Goal: Information Seeking & Learning: Learn about a topic

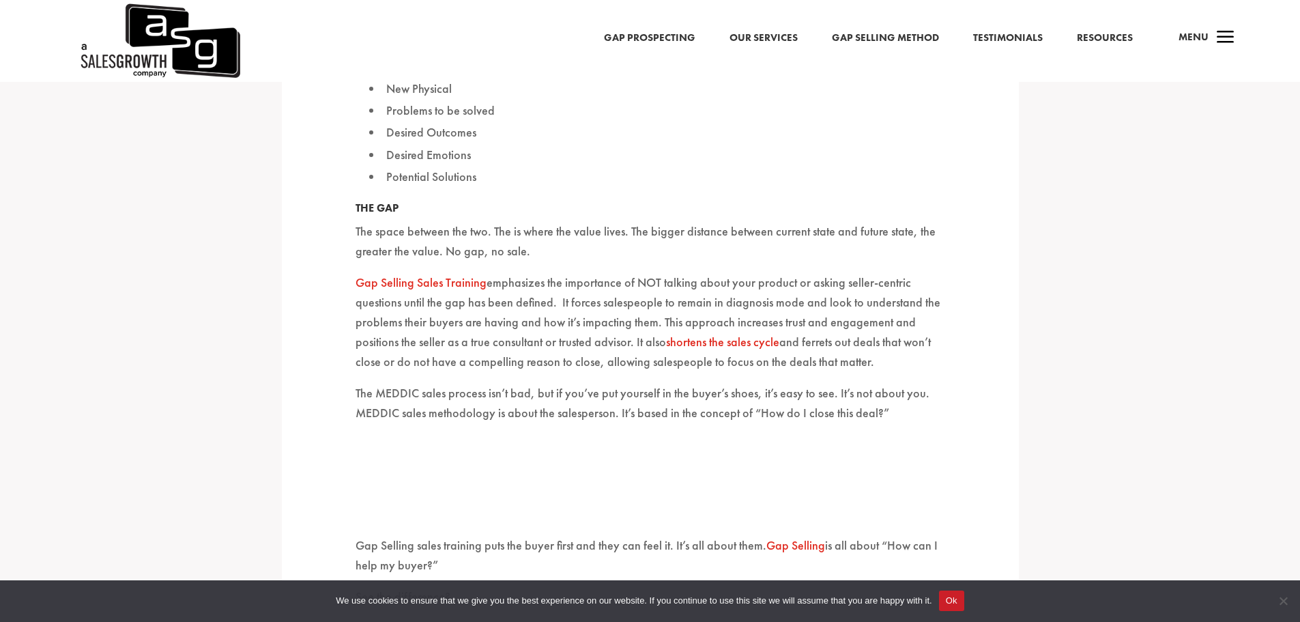
scroll to position [3441, 0]
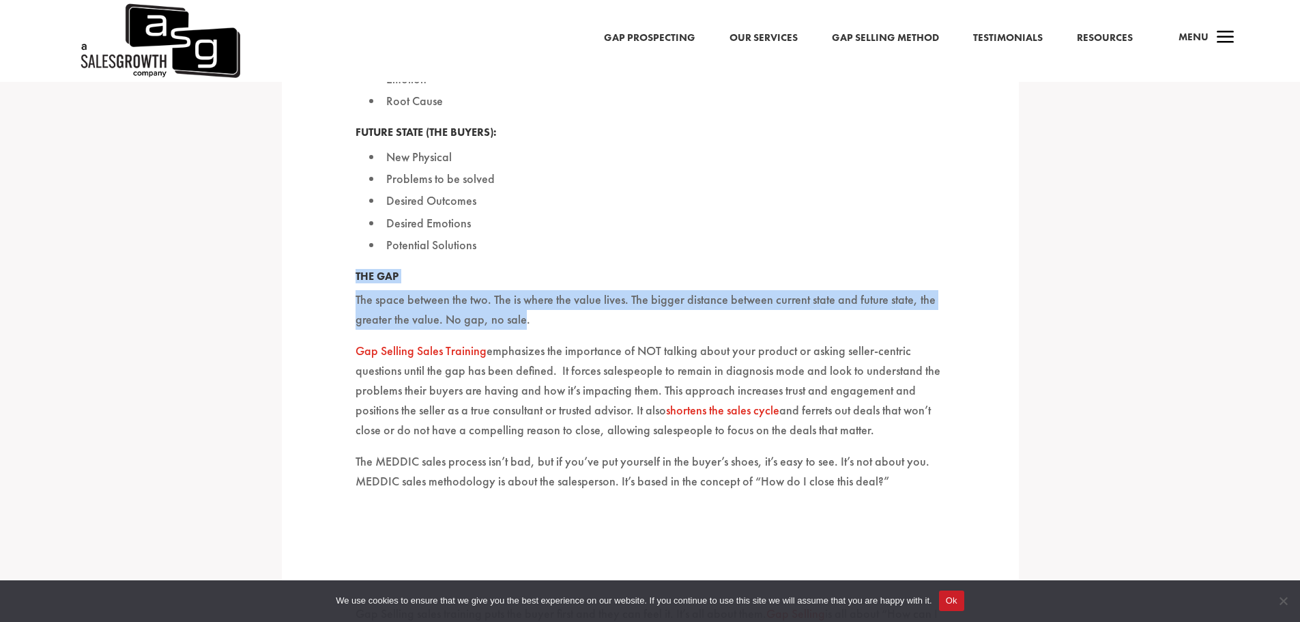
drag, startPoint x: 347, startPoint y: 255, endPoint x: 516, endPoint y: 298, distance: 174.0
copy div "The Gap The space between the two. The is where the value lives. The bigger dis…"
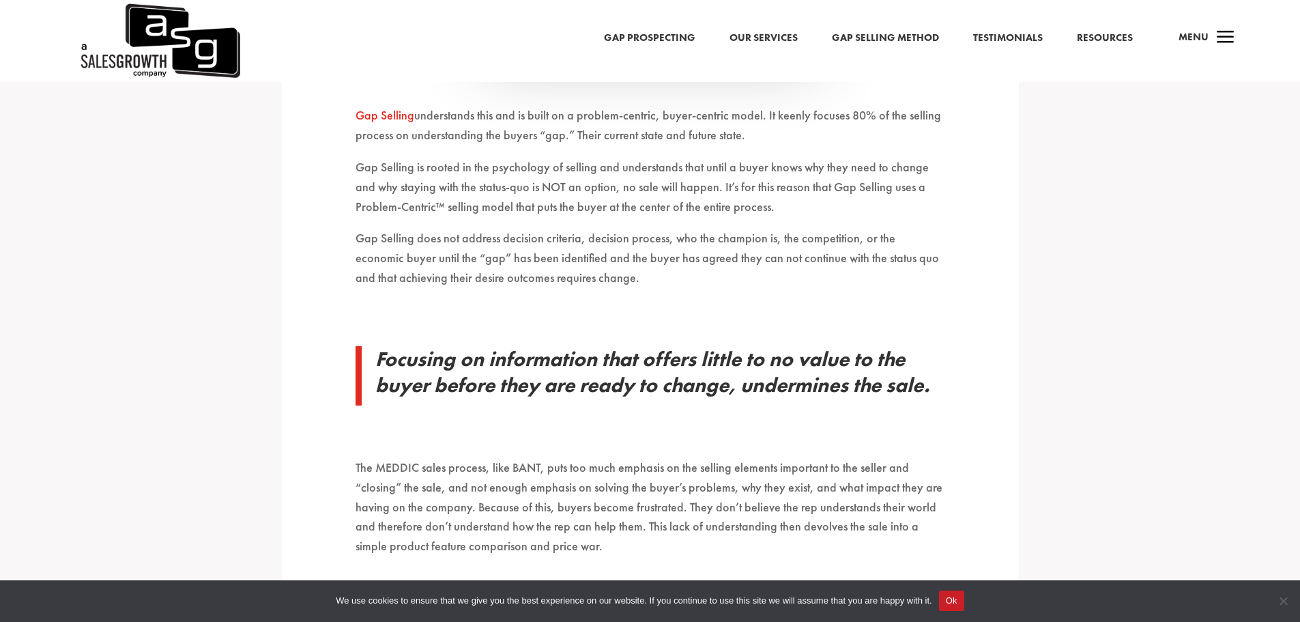
scroll to position [2554, 0]
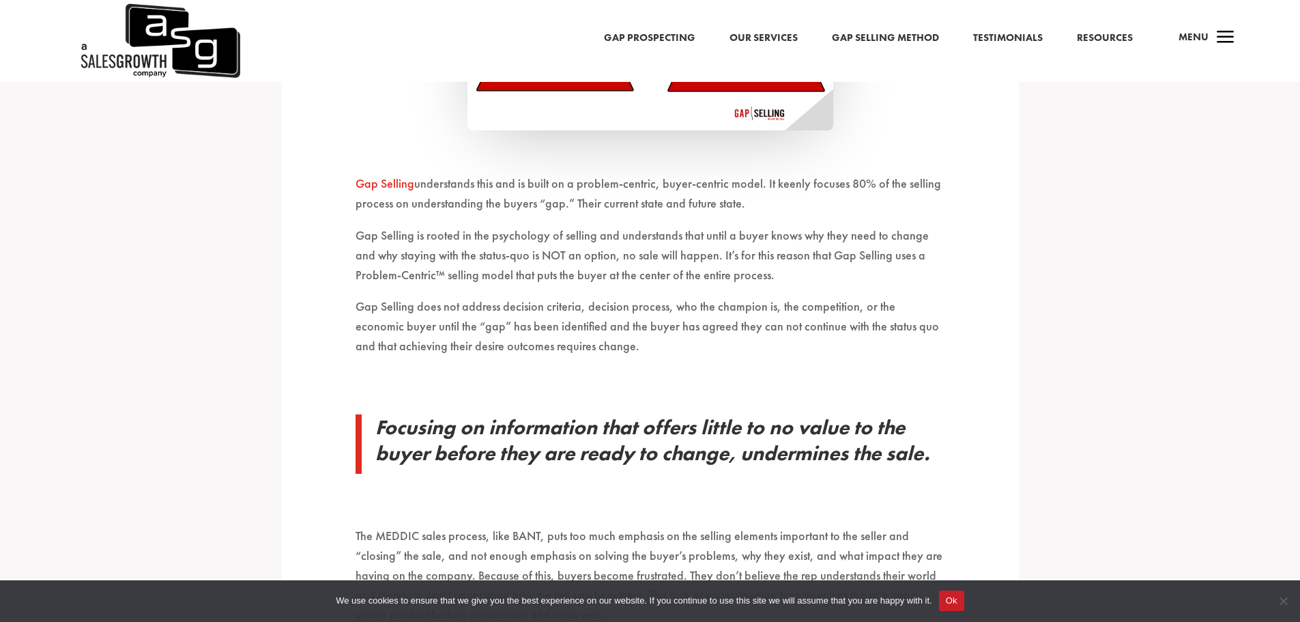
drag, startPoint x: 346, startPoint y: 160, endPoint x: 746, endPoint y: 190, distance: 401.0
copy p "Gap Selling understands this and is built on a problem-centric, buyer-centric m…"
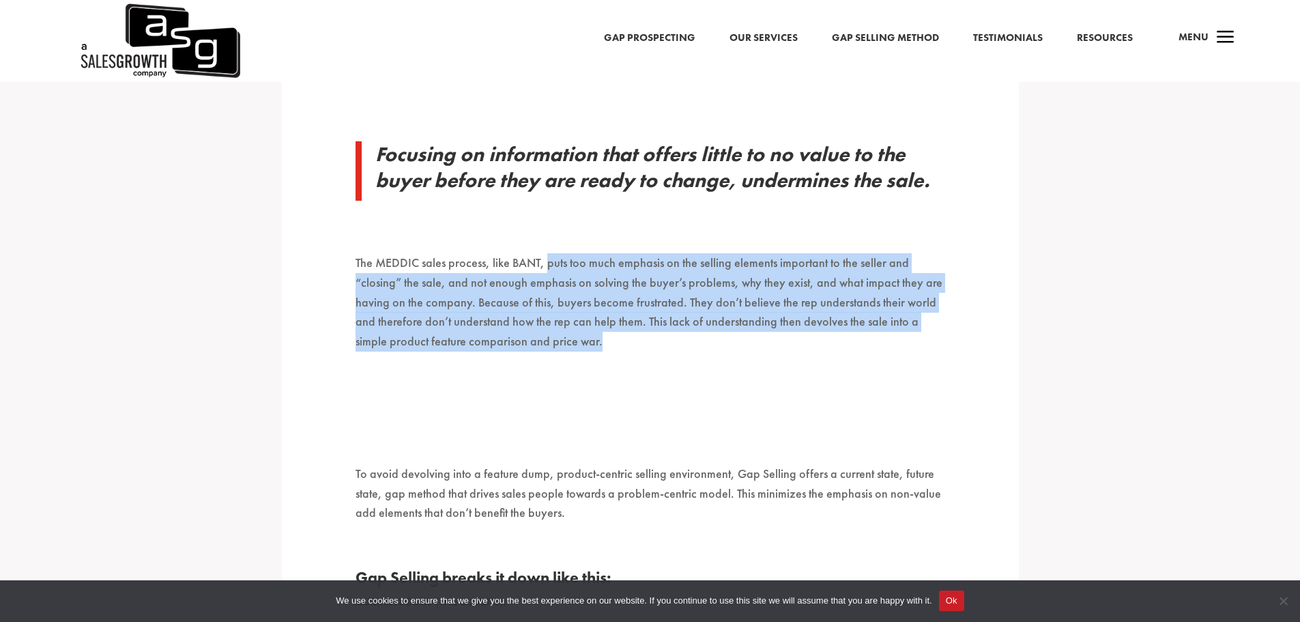
drag, startPoint x: 565, startPoint y: 326, endPoint x: 548, endPoint y: 244, distance: 83.7
click at [548, 253] on p "The MEDDIC sales process, like BANT, puts too much emphasis on the selling elem…" at bounding box center [651, 308] width 590 height 111
copy p "puts too much emphasis on the selling elements important to the seller and “clo…"
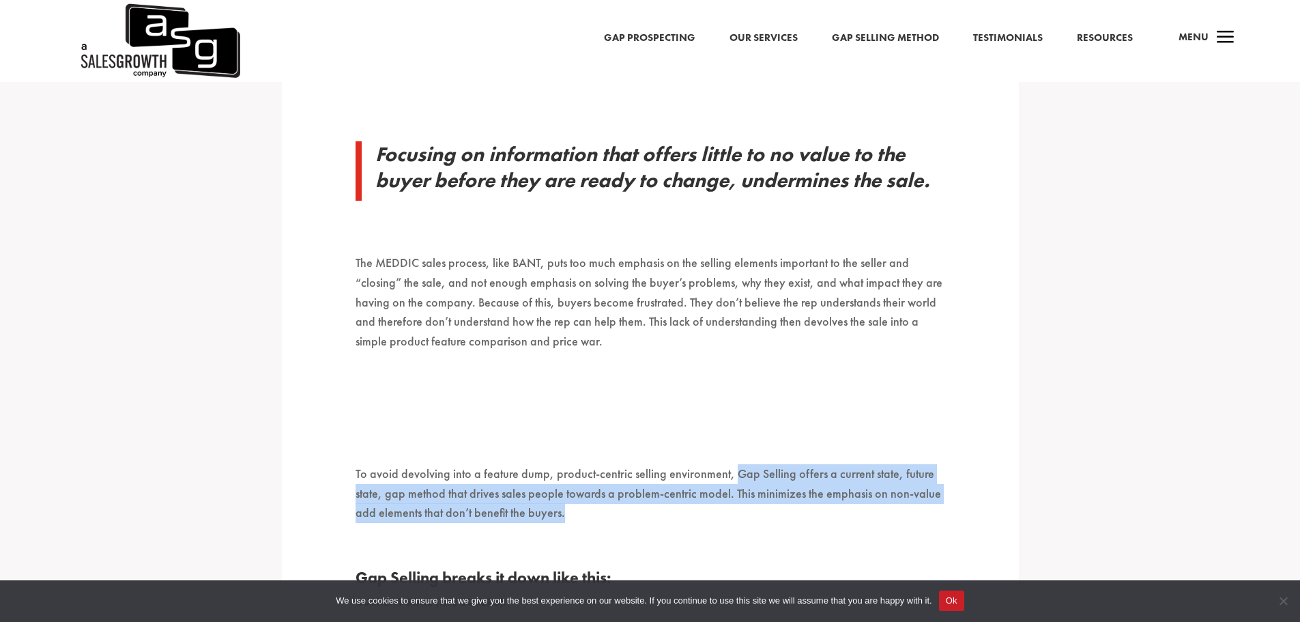
drag, startPoint x: 729, startPoint y: 451, endPoint x: 809, endPoint y: 491, distance: 89.1
click at [809, 491] on p "To avoid devolving into a feature dump, product-centric selling environment, Ga…" at bounding box center [651, 499] width 590 height 71
copy p "Gap Selling offers a current state, future state, gap method that drives sales …"
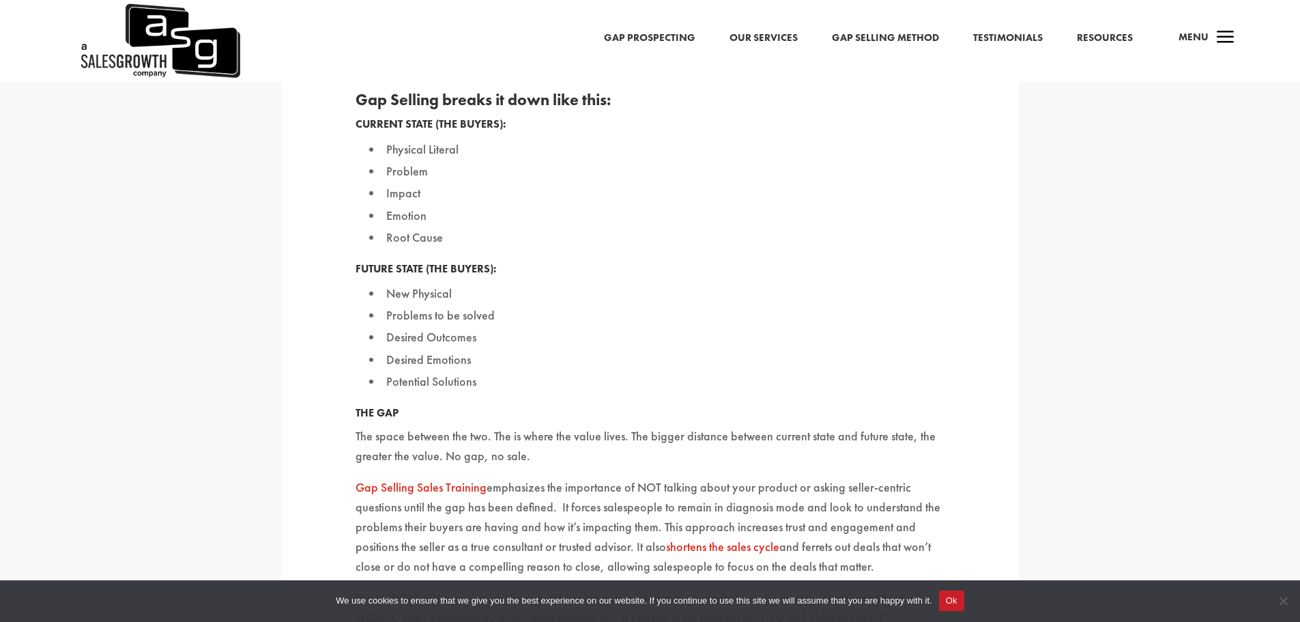
scroll to position [3441, 0]
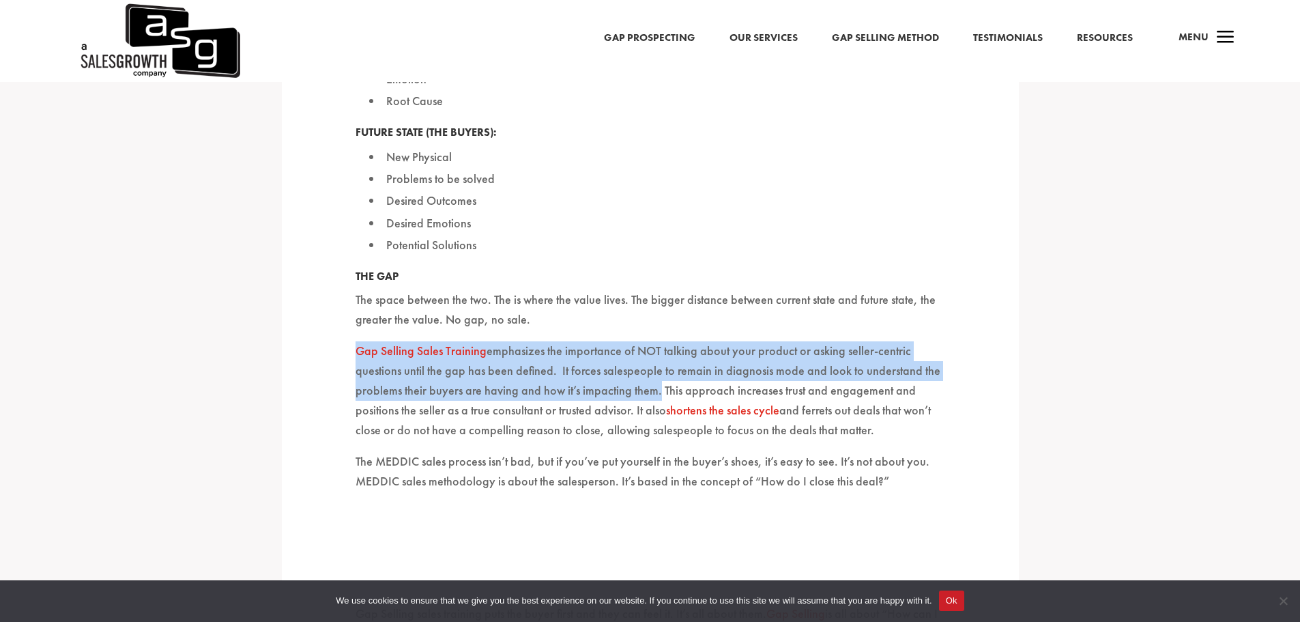
drag, startPoint x: 652, startPoint y: 371, endPoint x: 357, endPoint y: 324, distance: 298.6
click at [357, 341] on p "Gap Selling Sales Training emphasizes the importance of NOT talking about your …" at bounding box center [651, 396] width 590 height 111
copy p "Gap Selling Sales Training emphasizes the importance of NOT talking about your …"
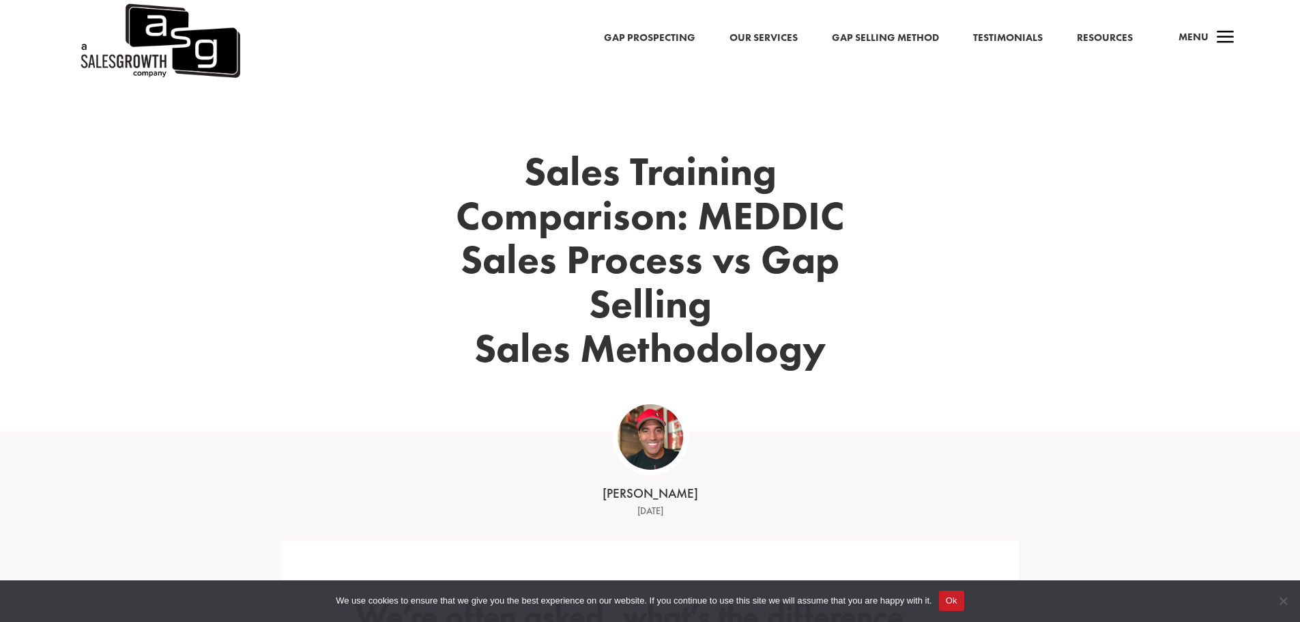
scroll to position [0, 0]
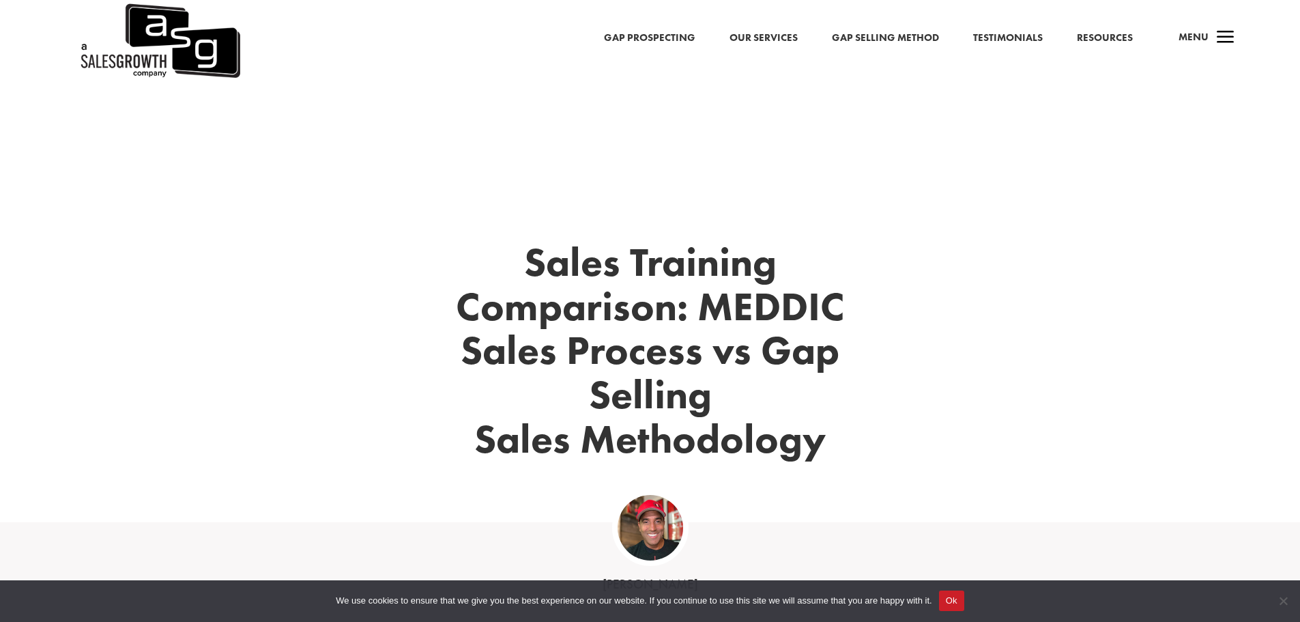
click at [678, 40] on link "Gap Prospecting" at bounding box center [649, 38] width 91 height 18
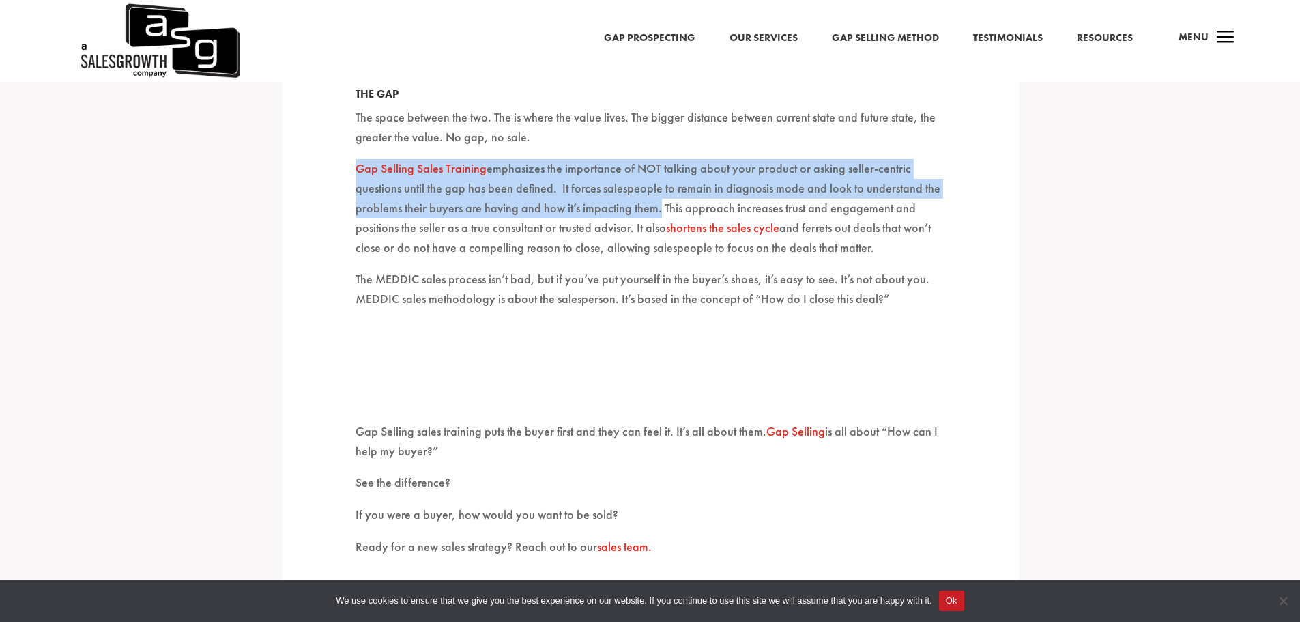
scroll to position [3822, 0]
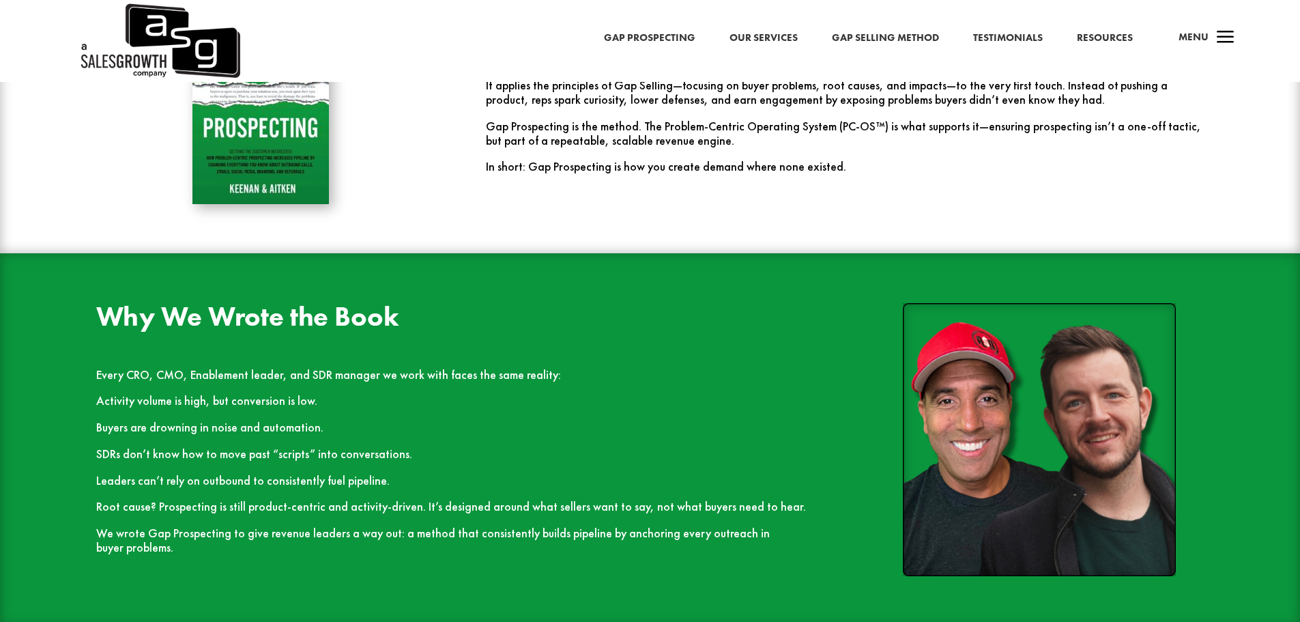
scroll to position [1706, 0]
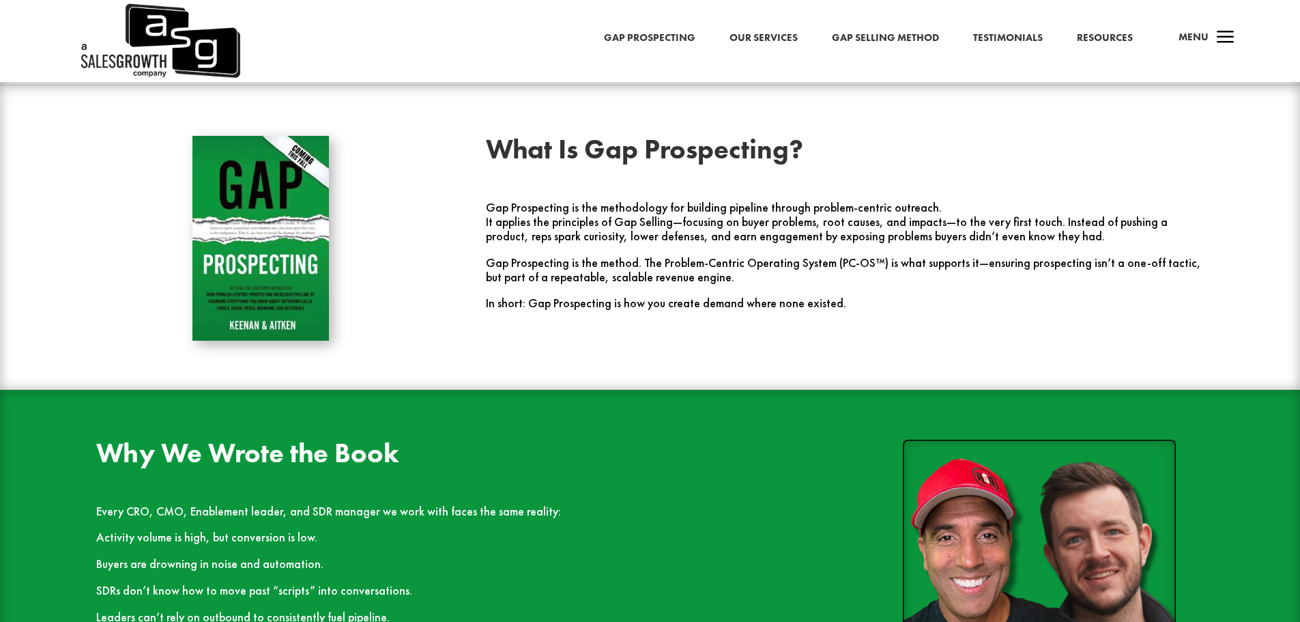
click at [876, 35] on link "Gap Selling Method" at bounding box center [885, 38] width 107 height 18
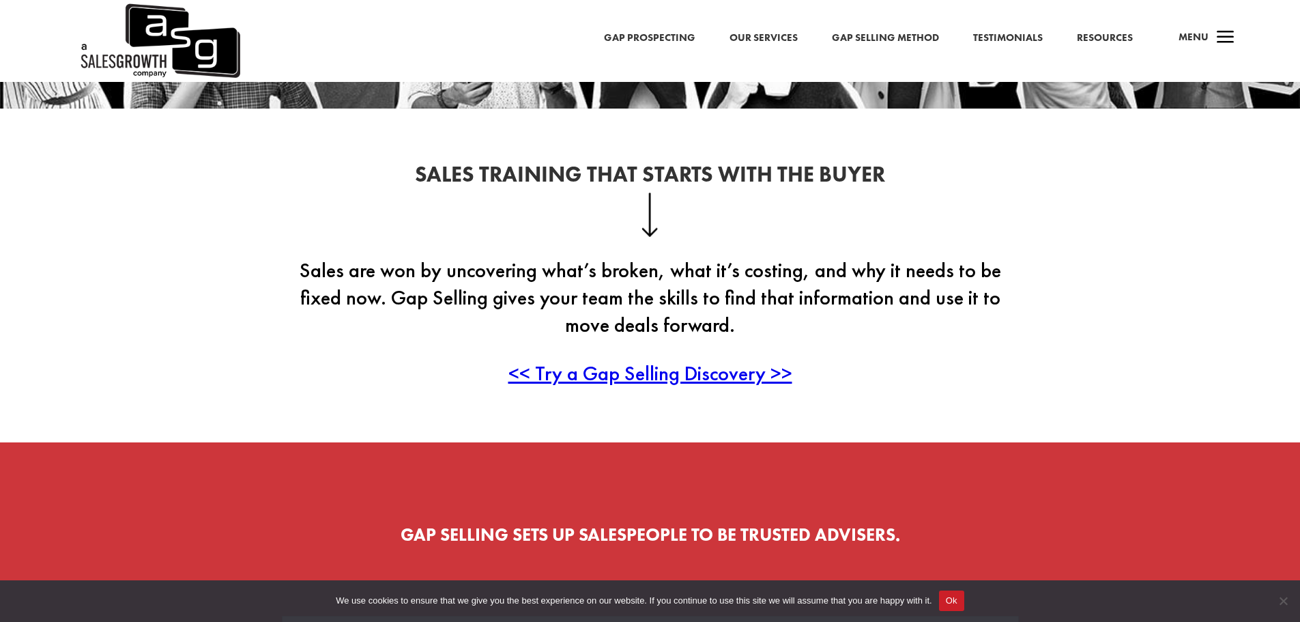
scroll to position [183, 0]
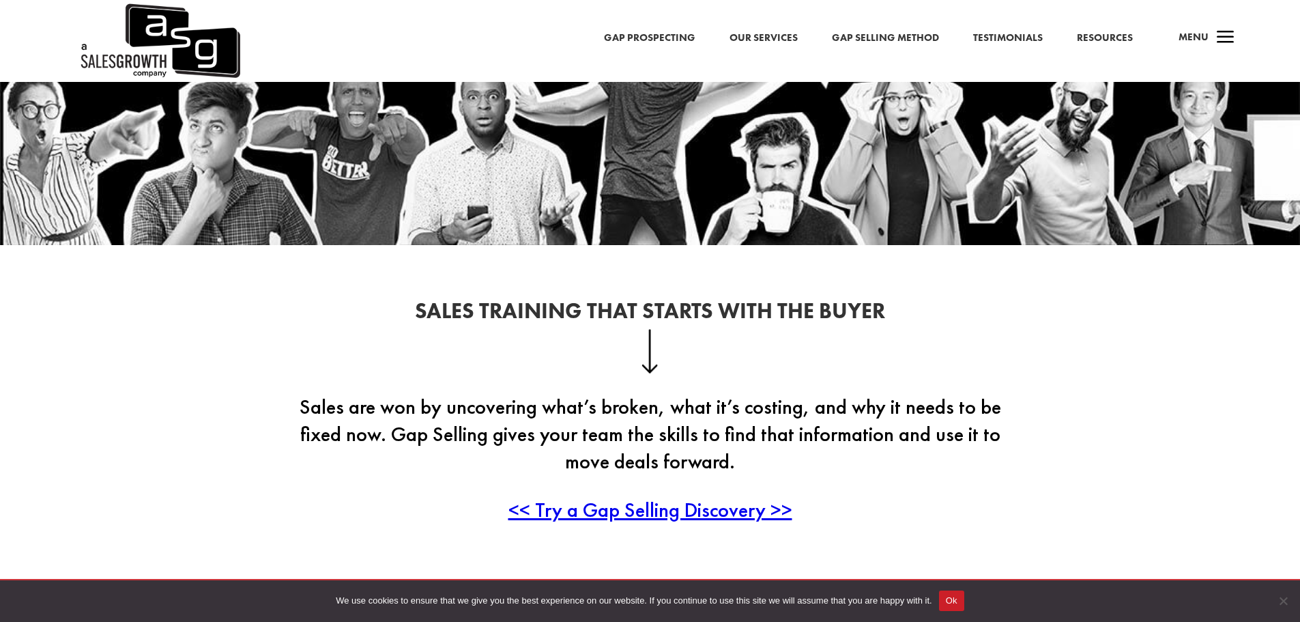
click at [700, 512] on span "<< Try a Gap Selling Discovery >>" at bounding box center [650, 509] width 284 height 27
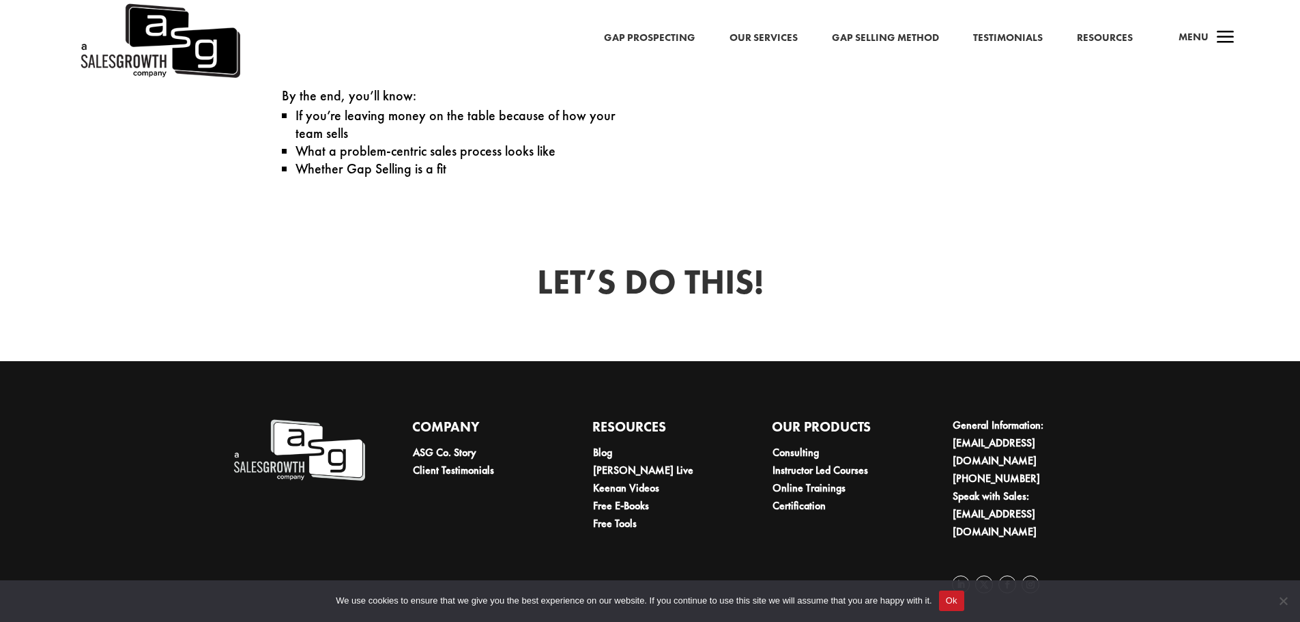
scroll to position [597, 0]
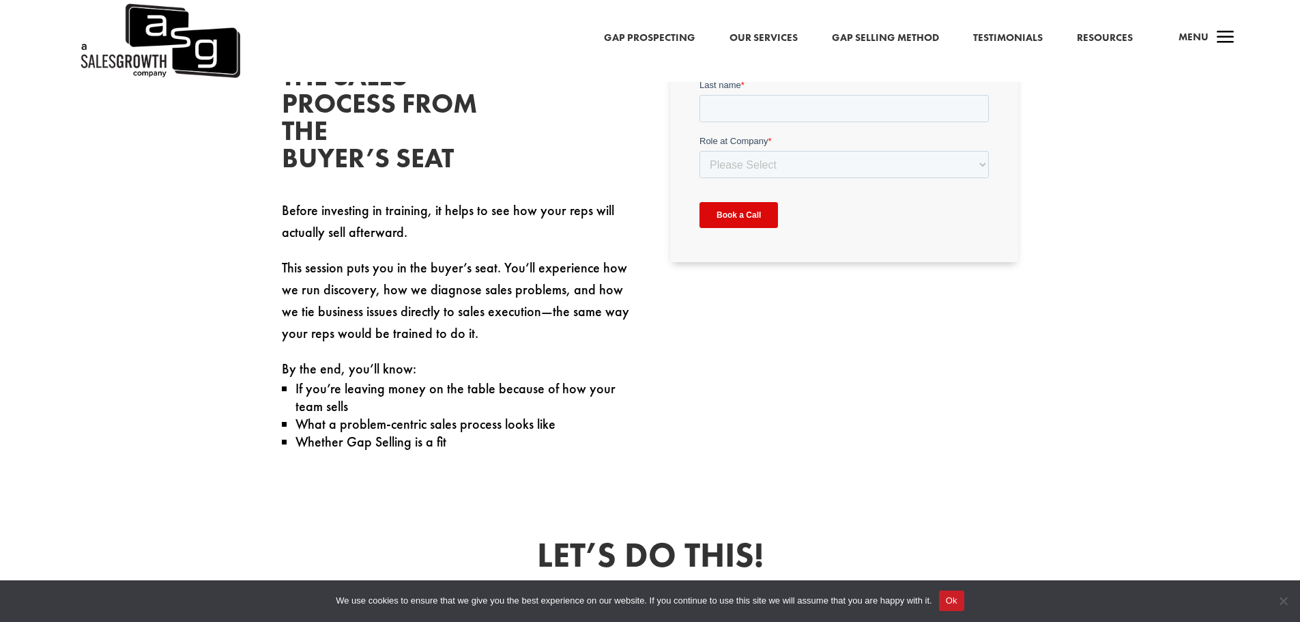
click at [1090, 35] on link "Resources" at bounding box center [1105, 38] width 56 height 18
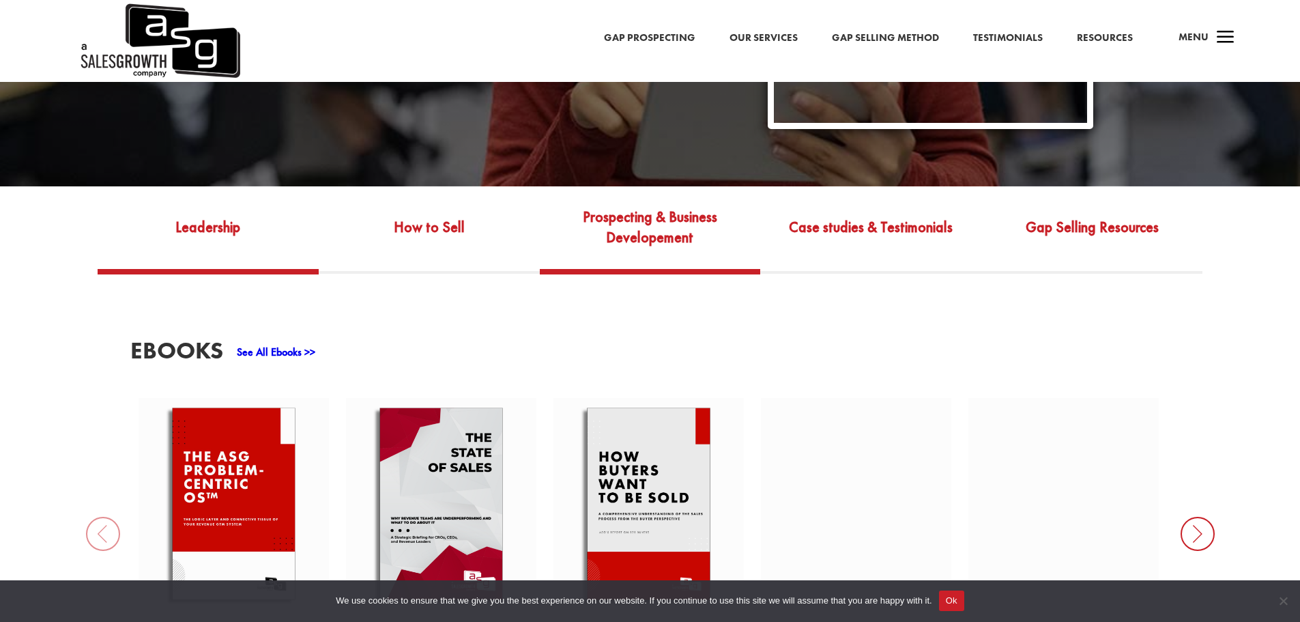
scroll to position [546, 0]
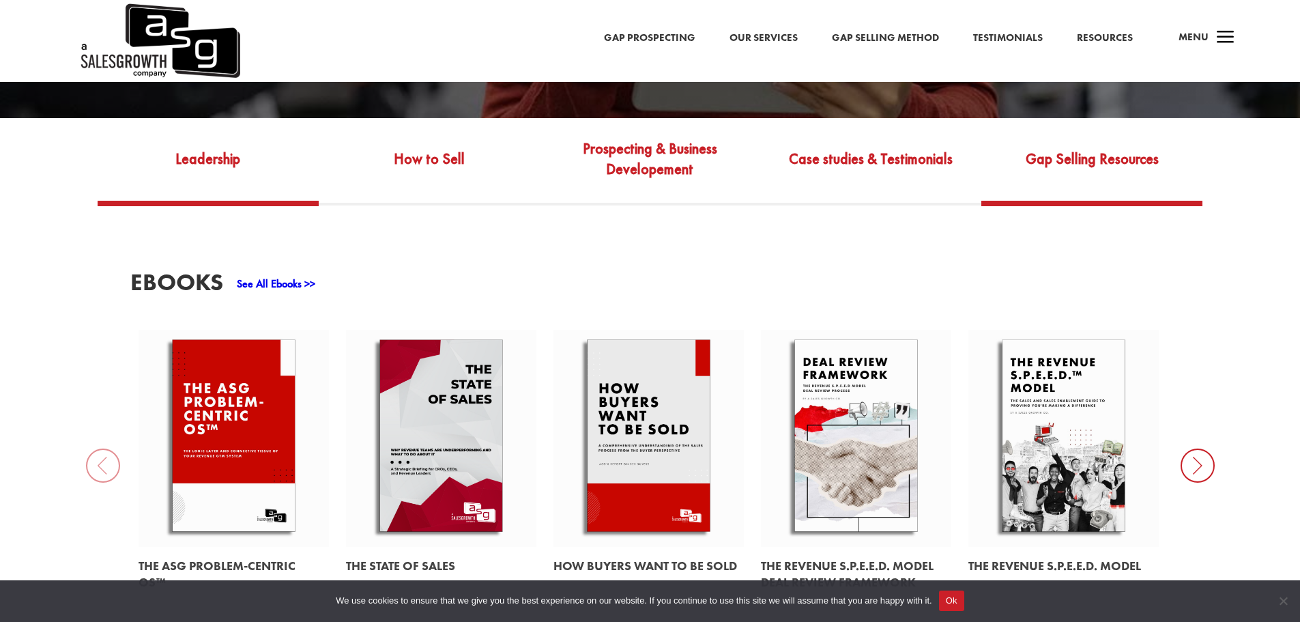
click at [1074, 154] on link "Gap Selling Resources" at bounding box center [1091, 169] width 221 height 64
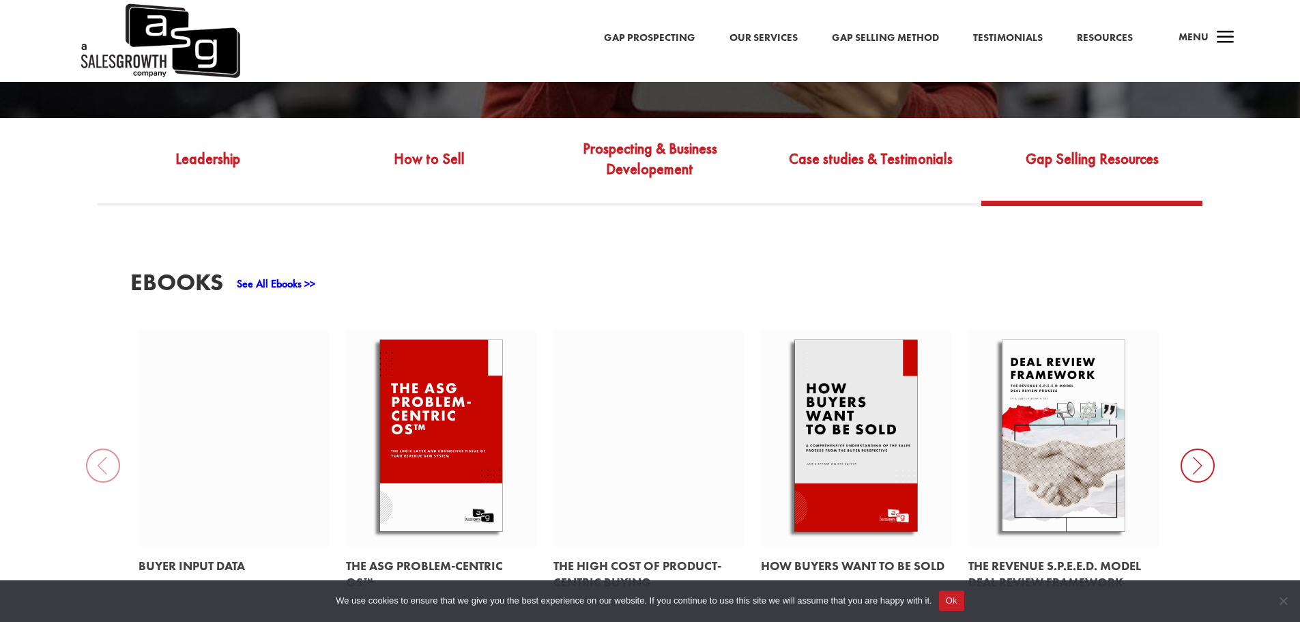
scroll to position [478, 0]
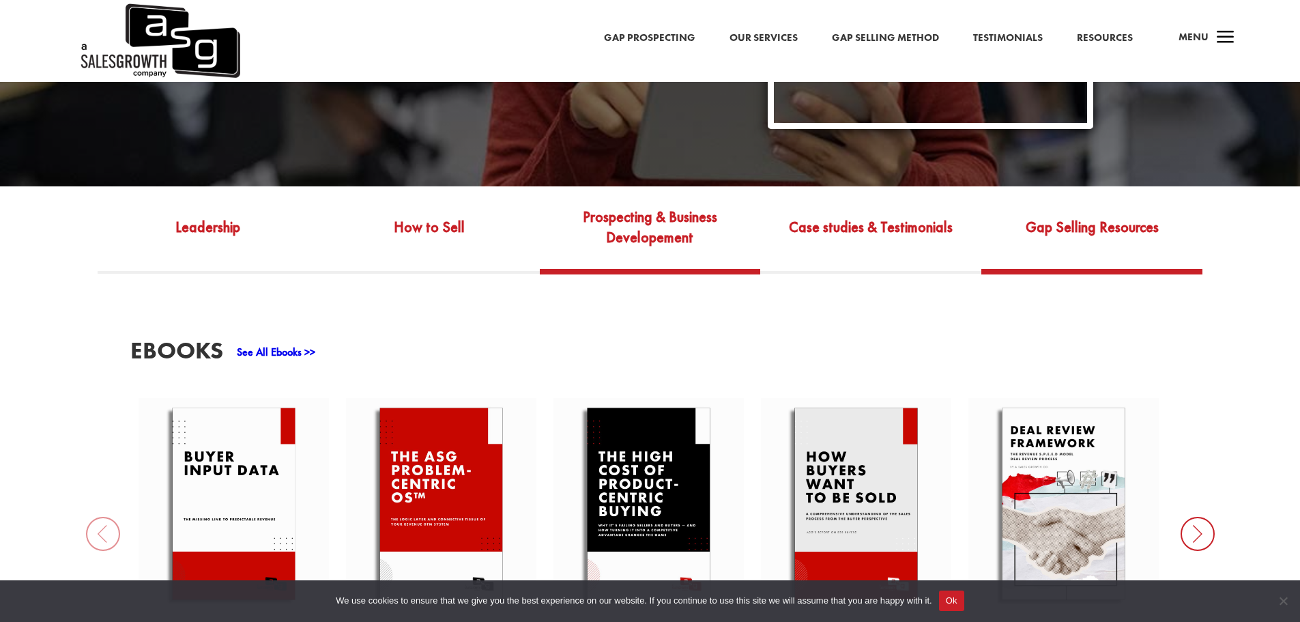
click at [655, 215] on link "Prospecting & Business Developement" at bounding box center [650, 237] width 221 height 64
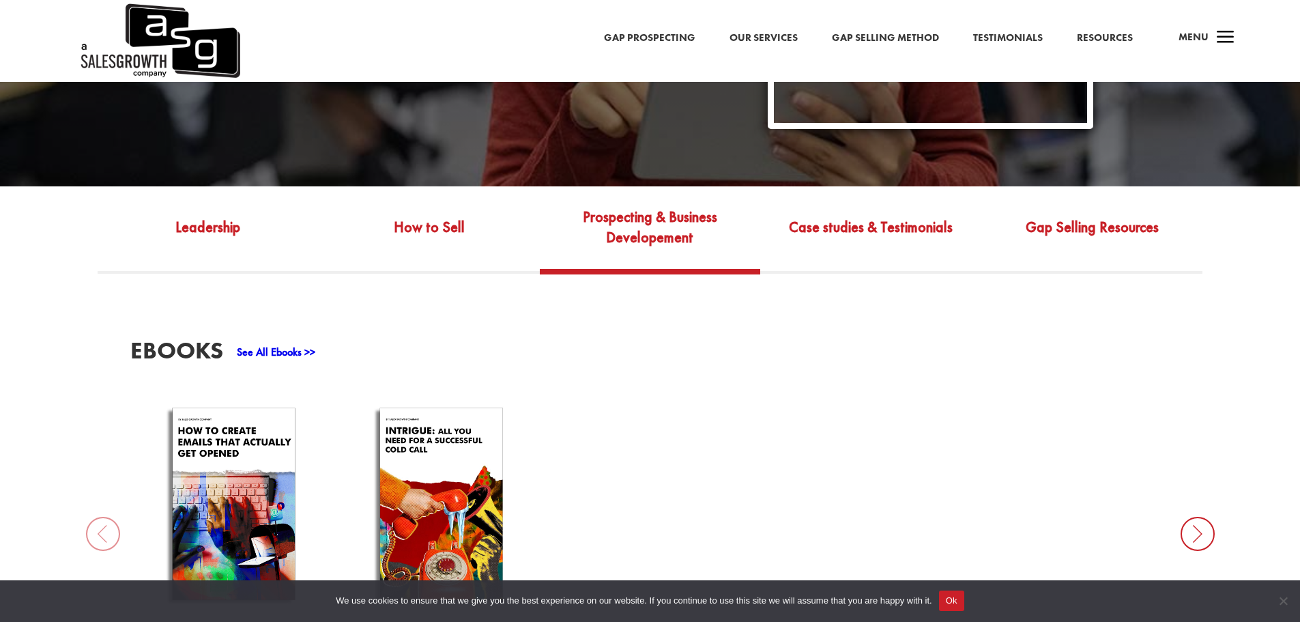
scroll to position [546, 0]
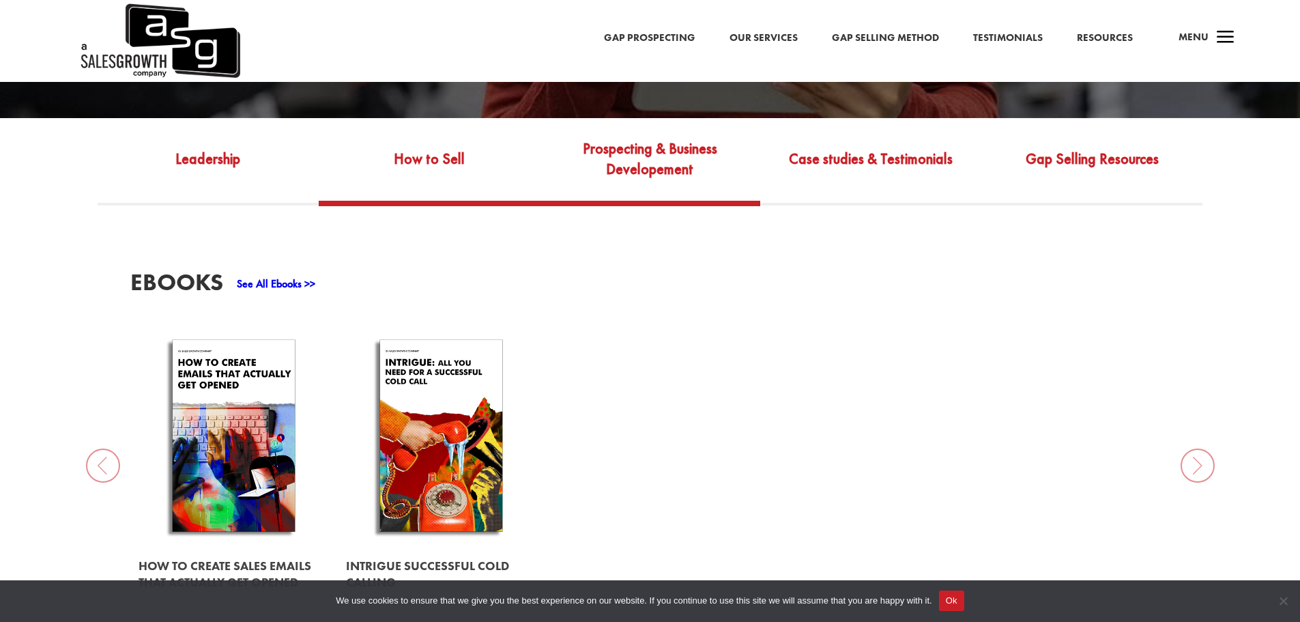
click at [430, 150] on link "How to Sell" at bounding box center [429, 169] width 221 height 64
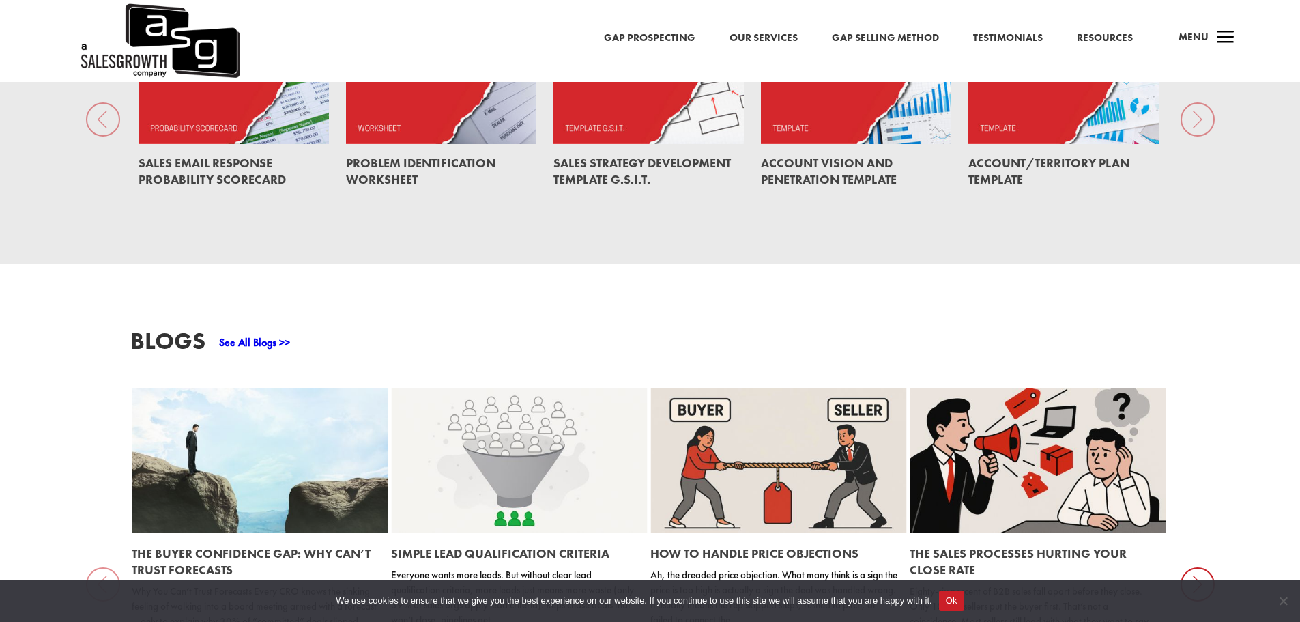
scroll to position [1638, 0]
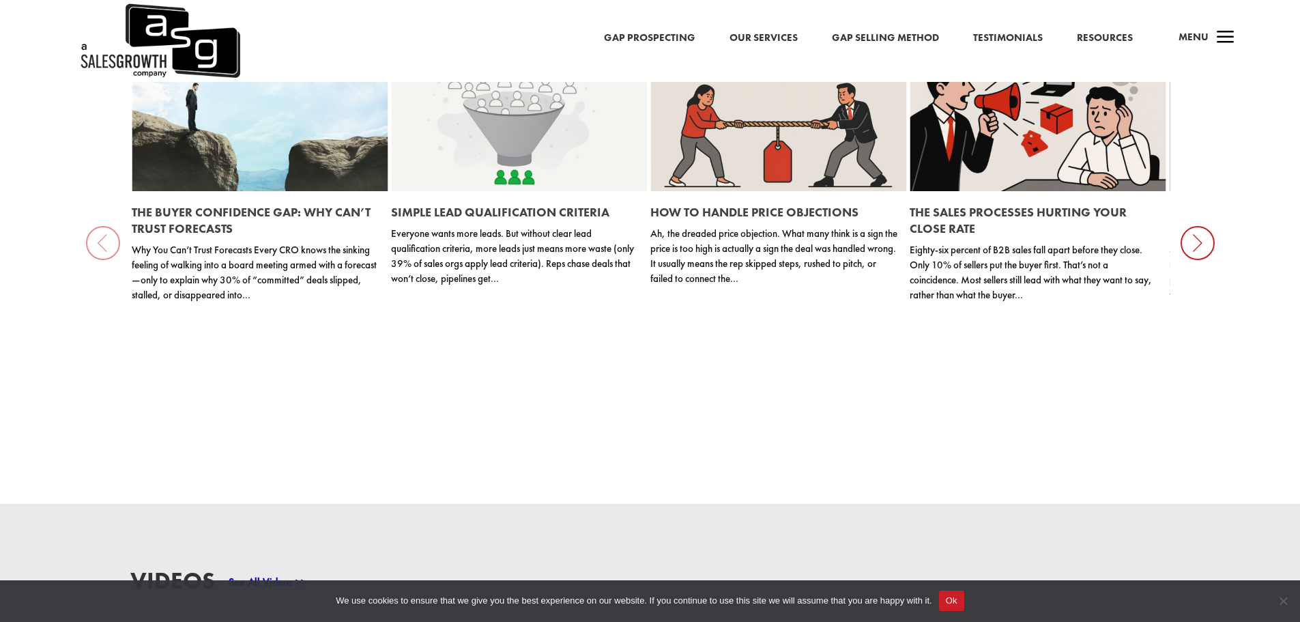
click at [1187, 231] on icon at bounding box center [1198, 243] width 34 height 34
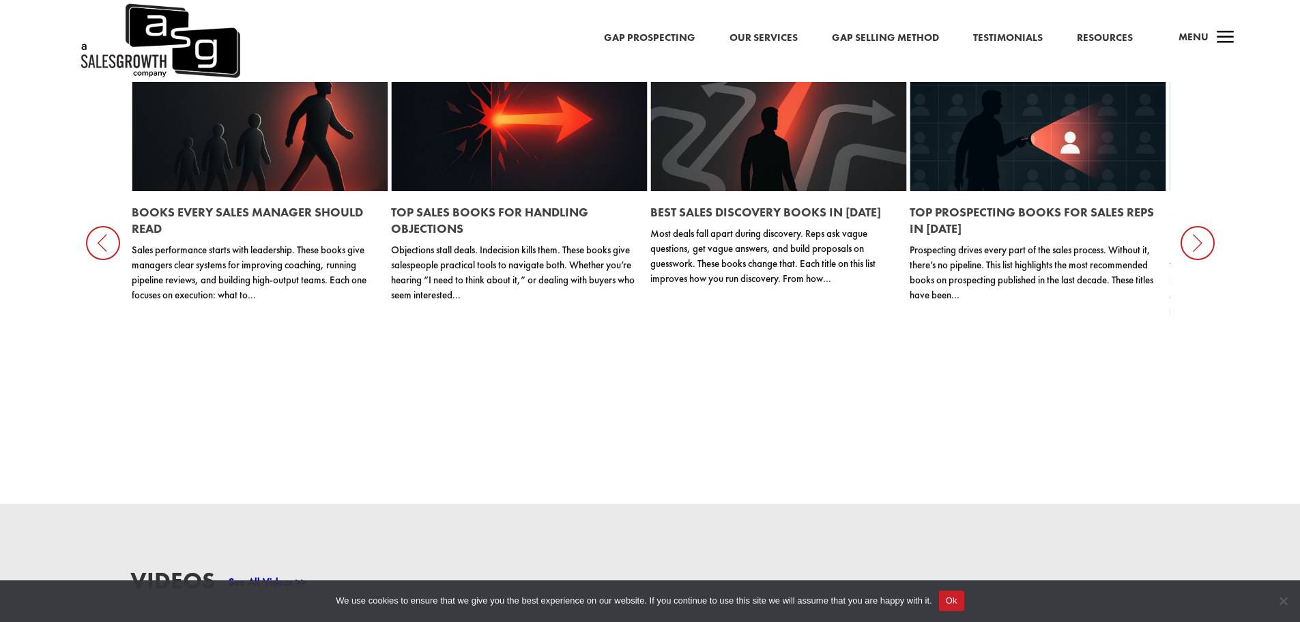
click at [1190, 229] on icon at bounding box center [1198, 243] width 34 height 34
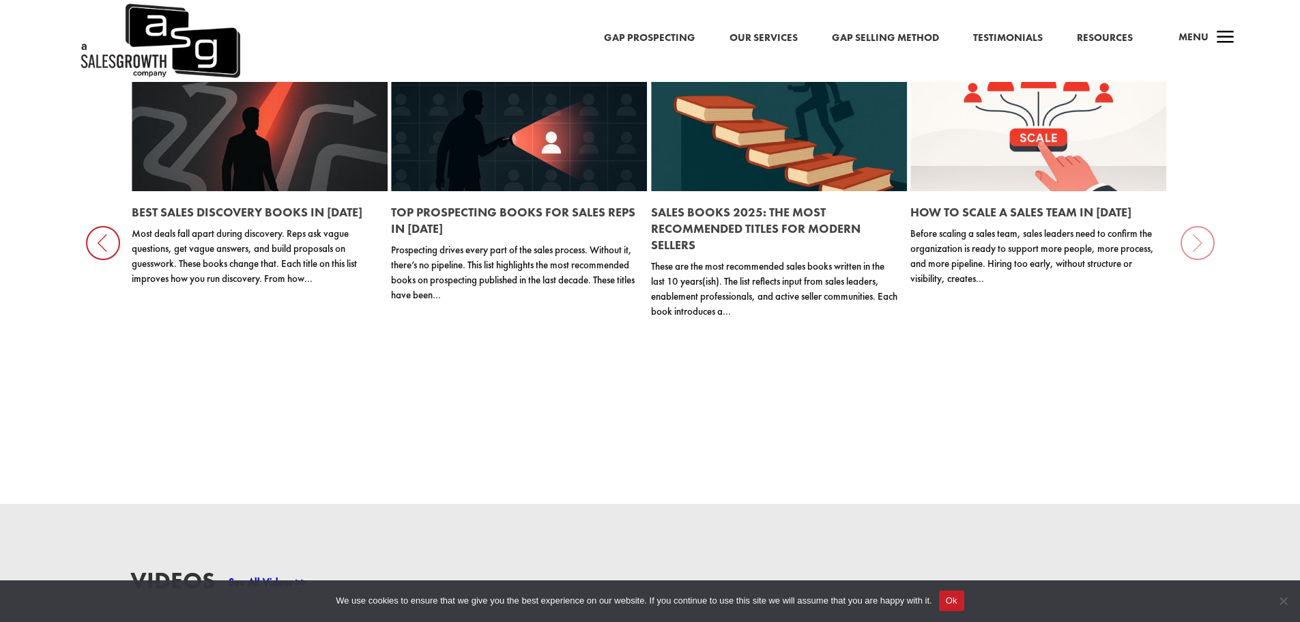
click at [1074, 226] on p "Before scaling a sales team, sales leaders need to confirm the organization is …" at bounding box center [1034, 256] width 248 height 60
click at [1040, 158] on link at bounding box center [1038, 119] width 256 height 144
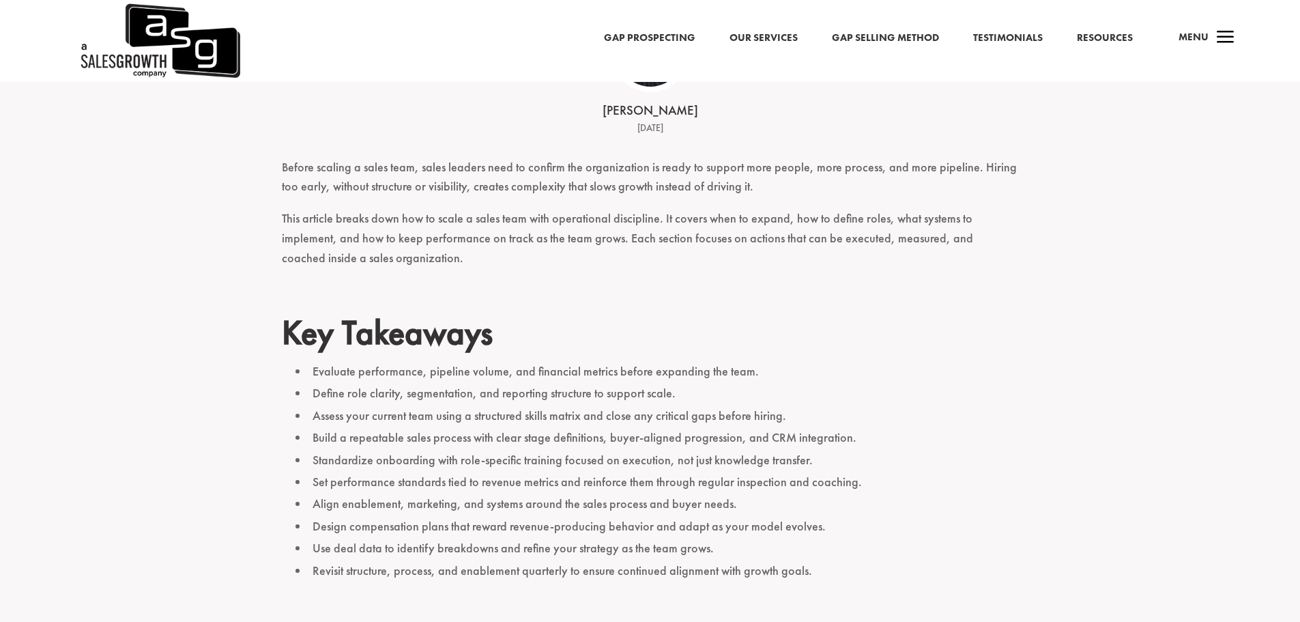
scroll to position [546, 0]
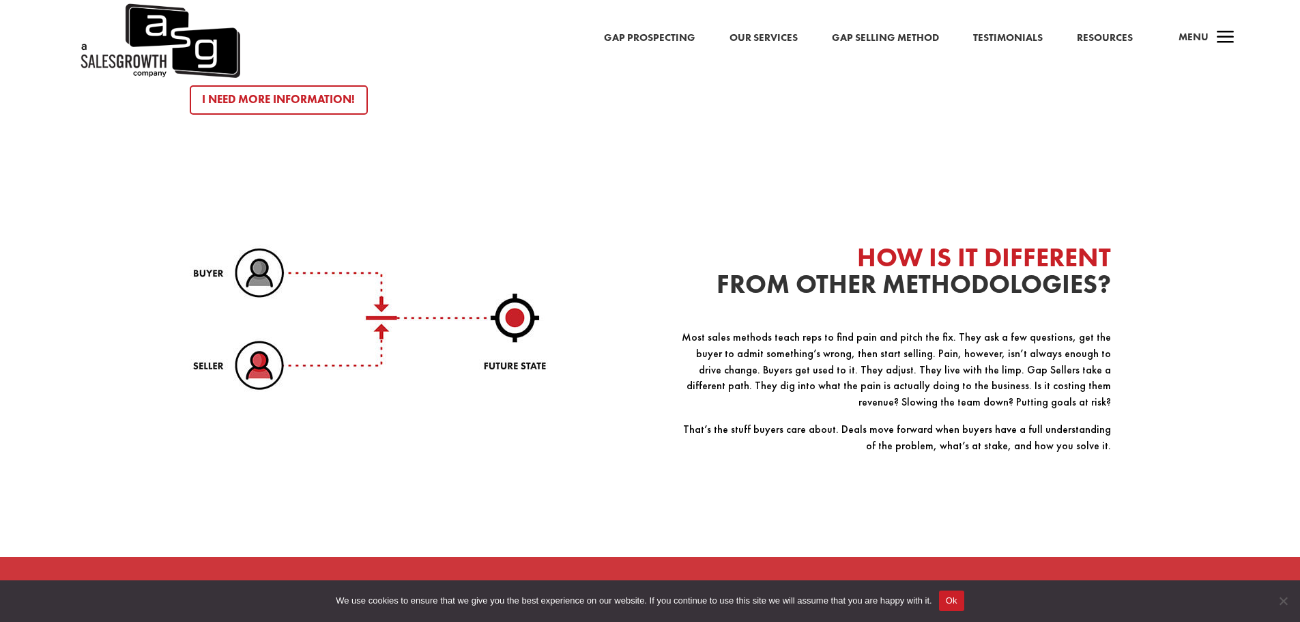
scroll to position [2026, 0]
